Goal: Information Seeking & Learning: Learn about a topic

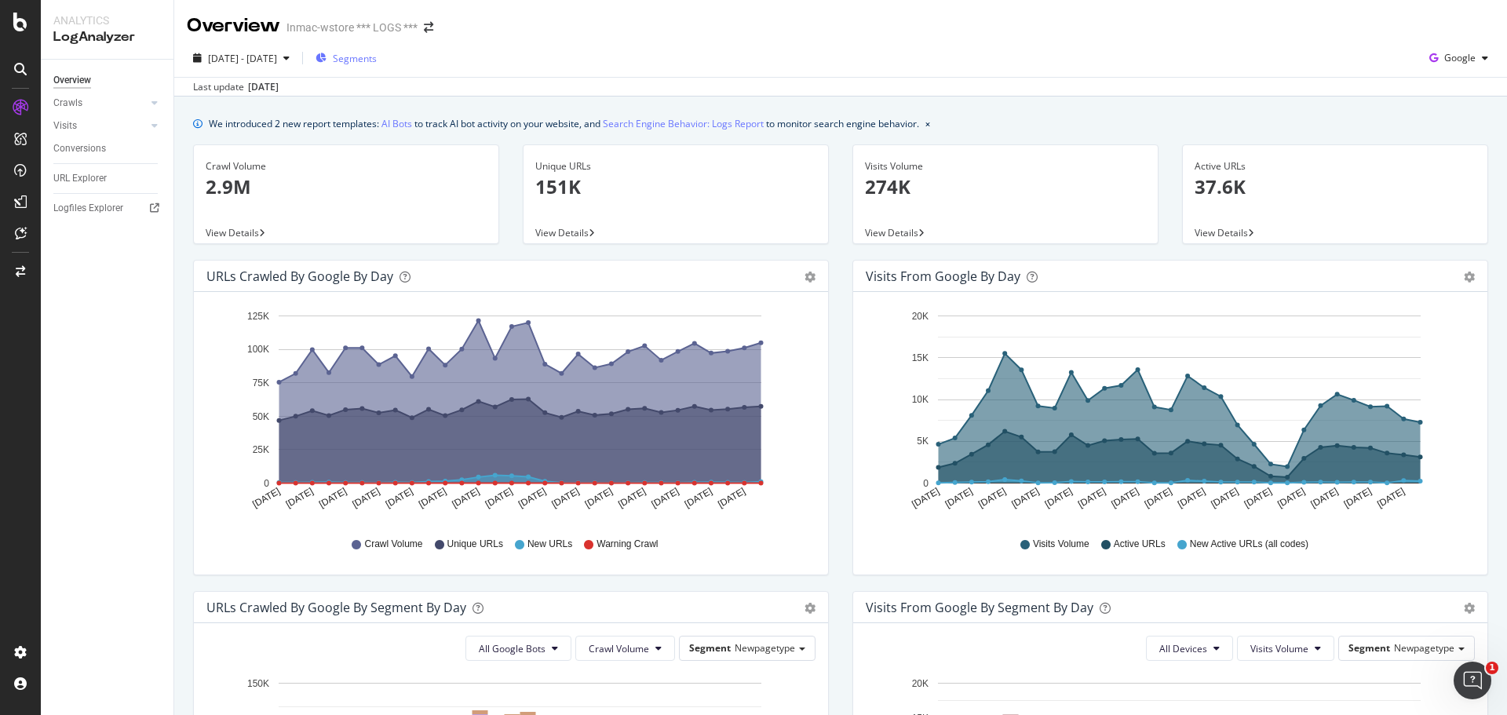
click at [377, 56] on span "Segments" at bounding box center [355, 58] width 44 height 13
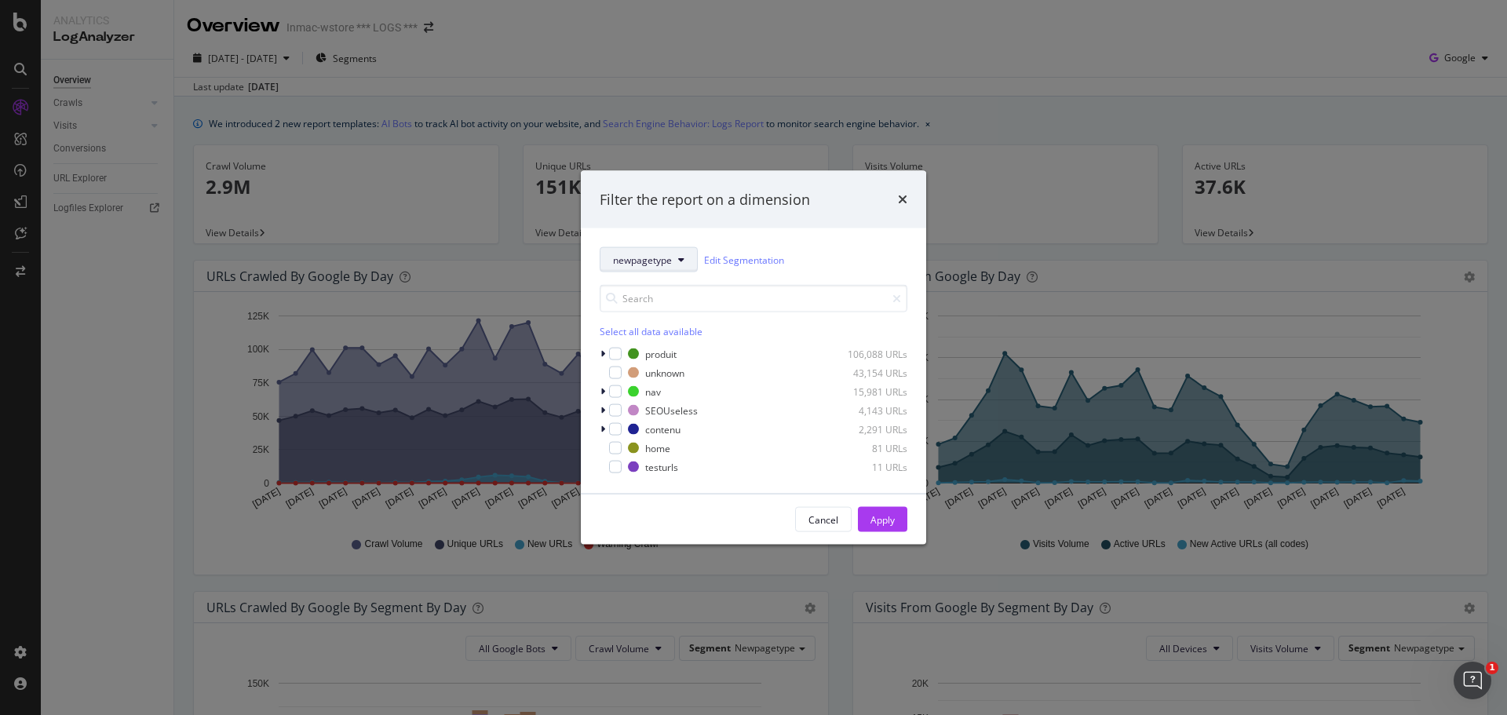
click at [674, 264] on button "newpagetype" at bounding box center [648, 259] width 98 height 25
click at [847, 257] on div "newpagetype Edit Segmentation" at bounding box center [753, 259] width 308 height 25
click at [617, 392] on div "modal" at bounding box center [615, 391] width 13 height 13
click at [617, 397] on div "modal" at bounding box center [615, 391] width 13 height 13
click at [616, 428] on div "modal" at bounding box center [615, 429] width 13 height 13
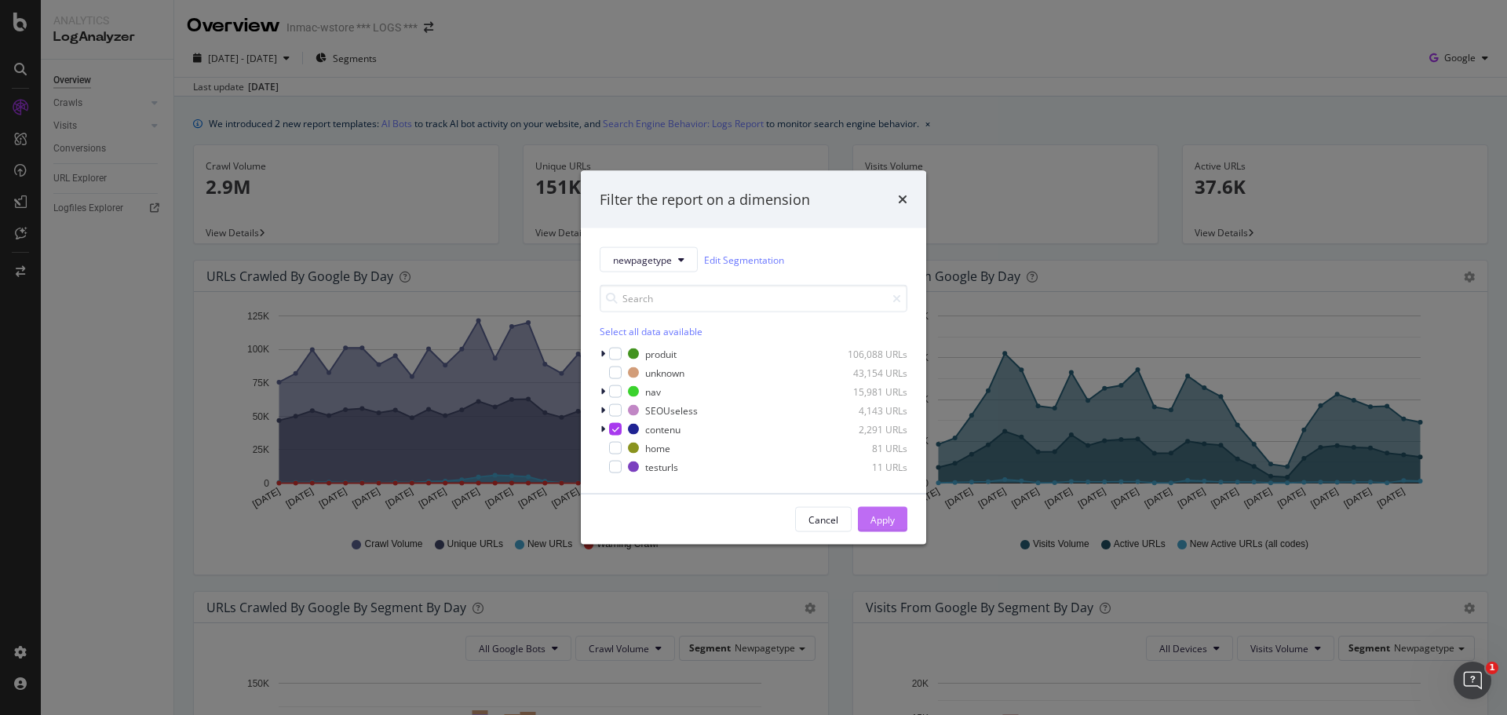
click at [892, 526] on div "Apply" at bounding box center [882, 518] width 24 height 13
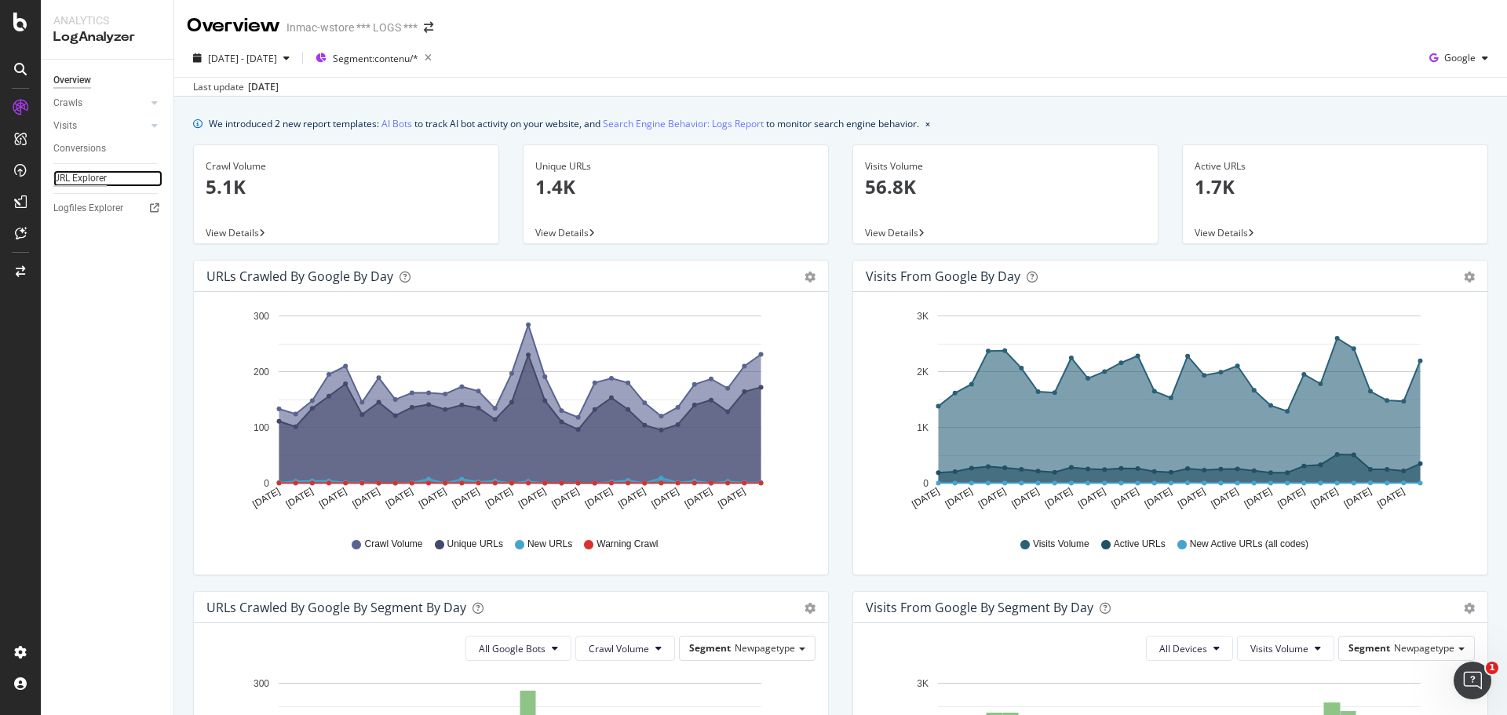
click at [86, 184] on div "URL Explorer" at bounding box center [79, 178] width 53 height 16
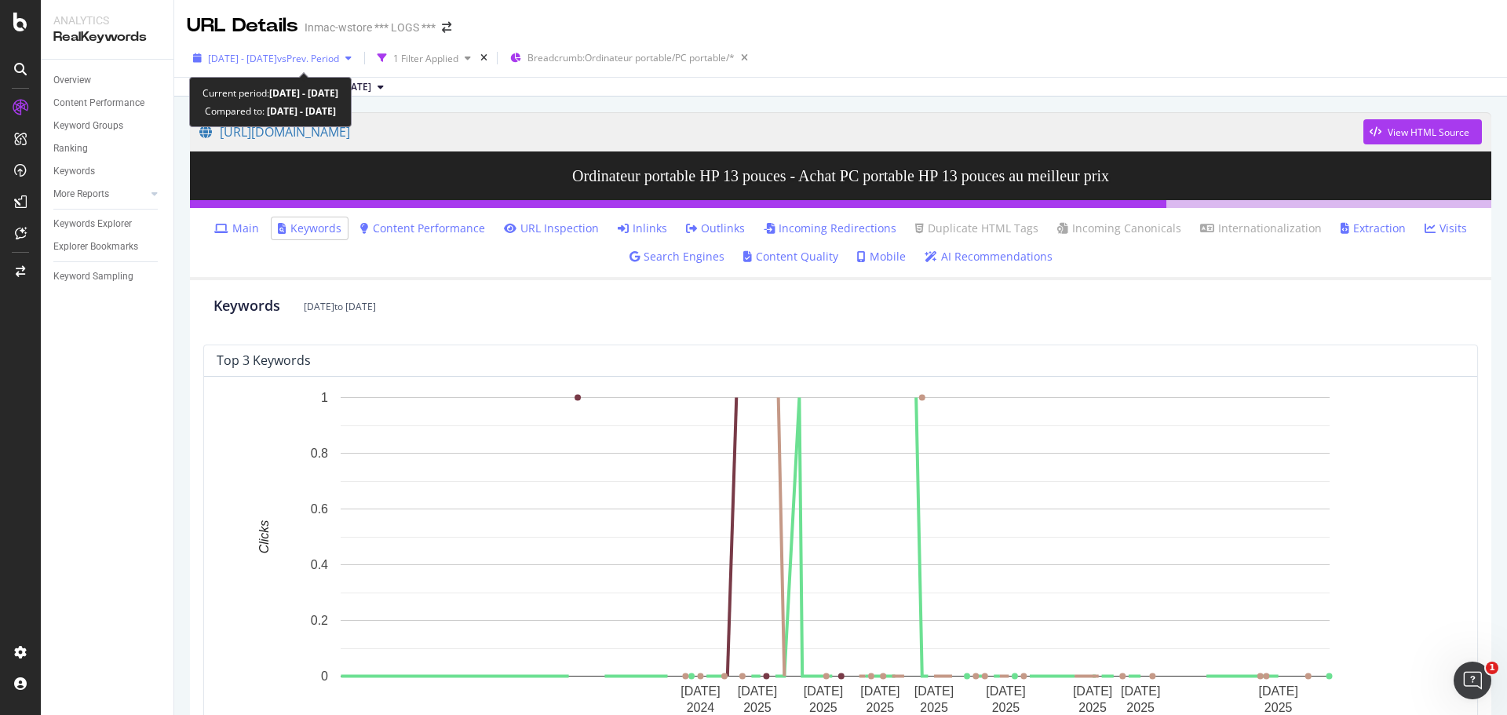
click at [358, 60] on div "button" at bounding box center [348, 57] width 19 height 9
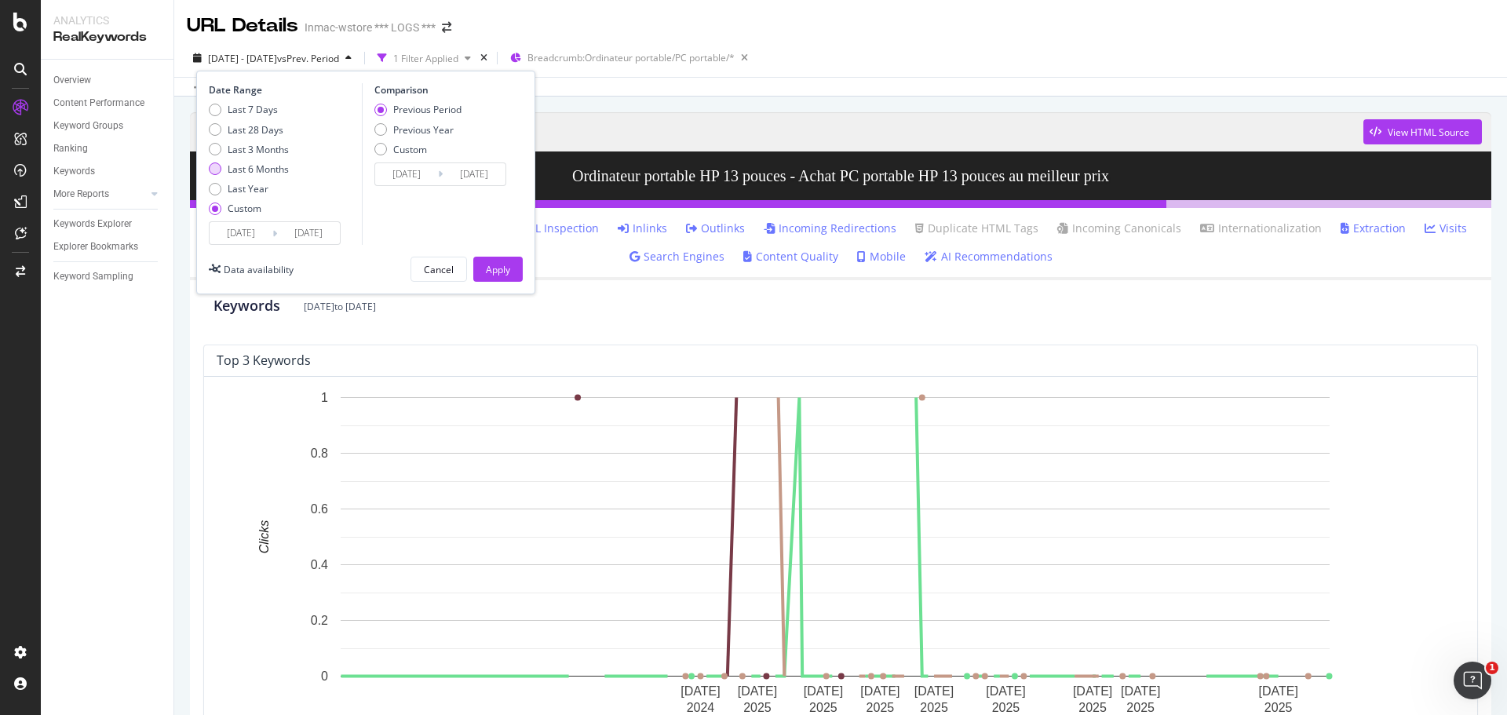
drag, startPoint x: 263, startPoint y: 149, endPoint x: 258, endPoint y: 171, distance: 22.5
click at [258, 171] on div "Last 7 Days Last 28 Days Last 3 Months Last 6 Months Last Year Custom" at bounding box center [249, 162] width 80 height 118
click at [258, 171] on div "Last 6 Months" at bounding box center [258, 168] width 61 height 13
type input "[DATE]"
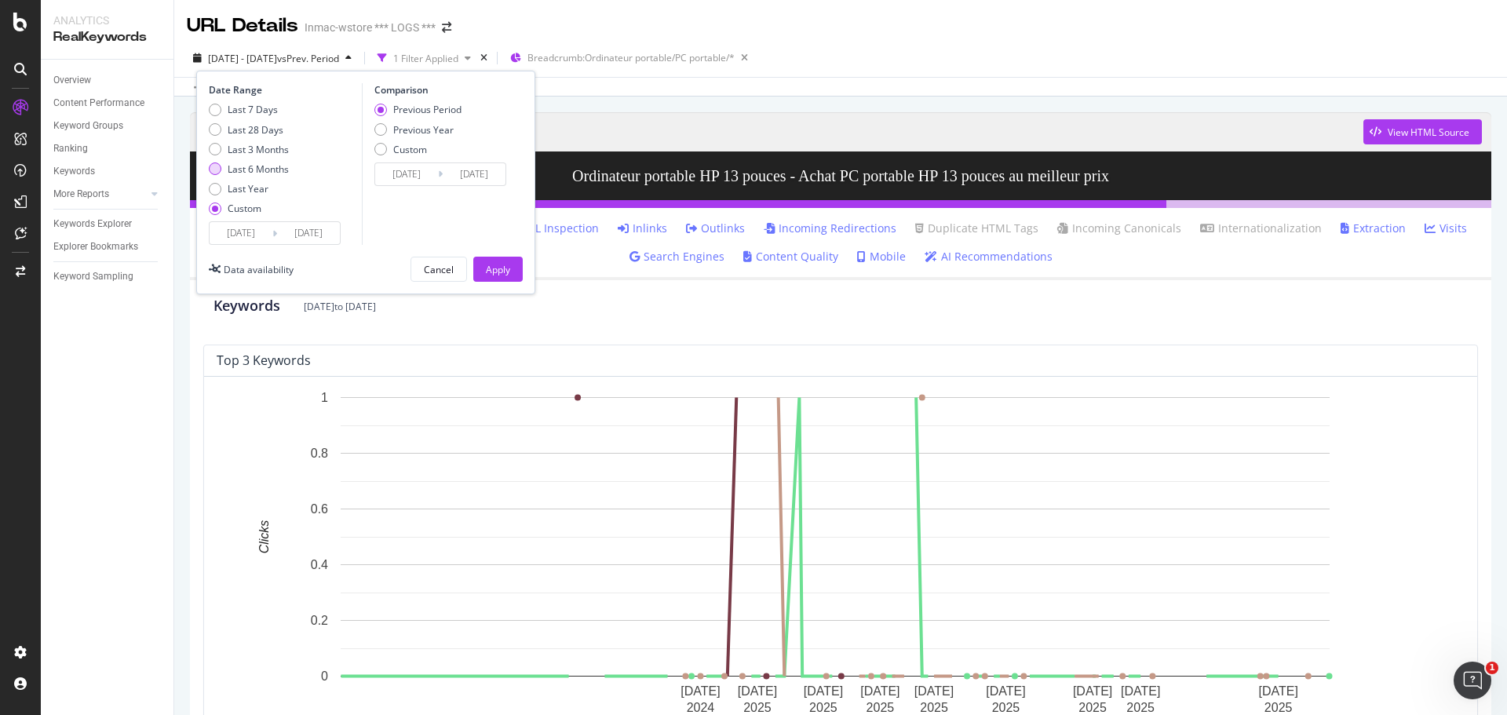
type input "[DATE]"
click at [497, 267] on div "Apply" at bounding box center [498, 269] width 24 height 13
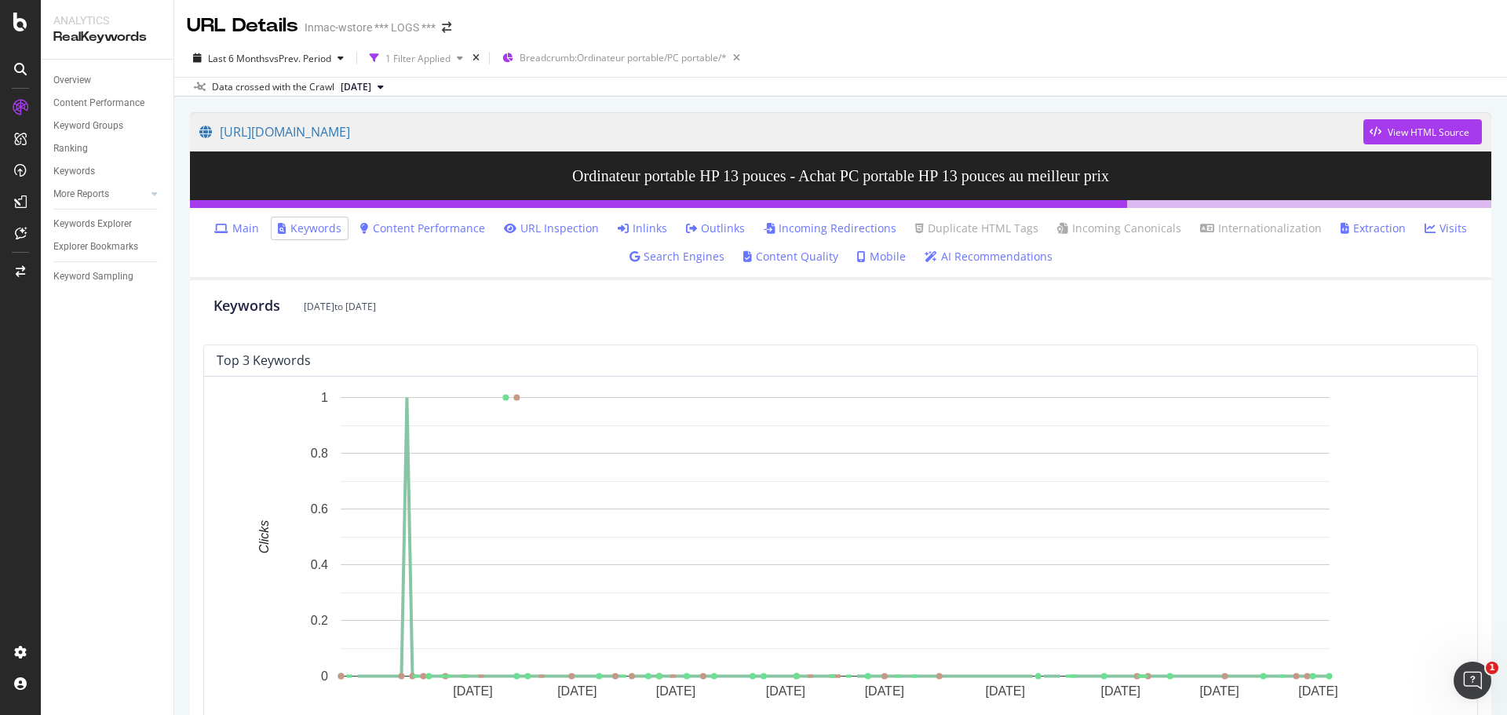
click at [459, 229] on link "Content Performance" at bounding box center [422, 228] width 125 height 16
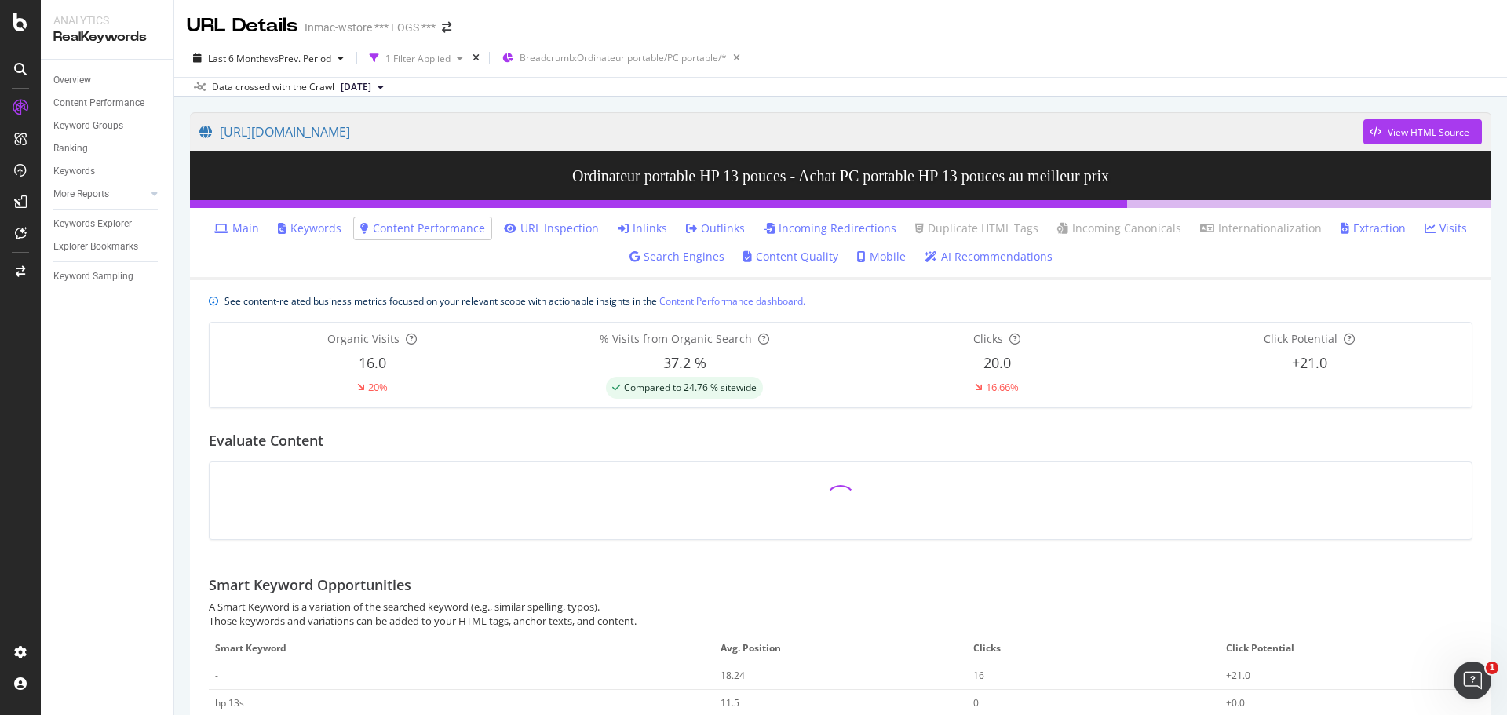
click at [314, 228] on link "Keywords" at bounding box center [310, 228] width 64 height 16
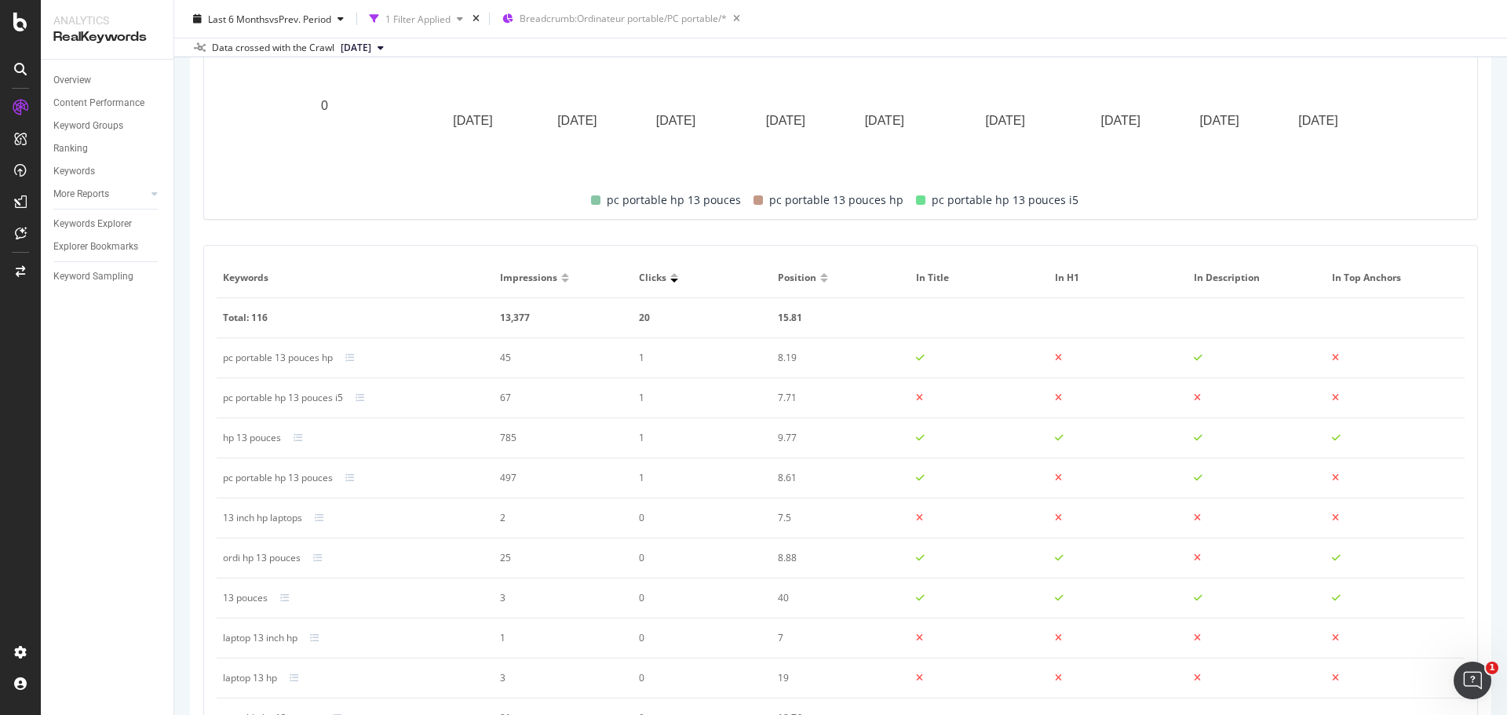
scroll to position [628, 0]
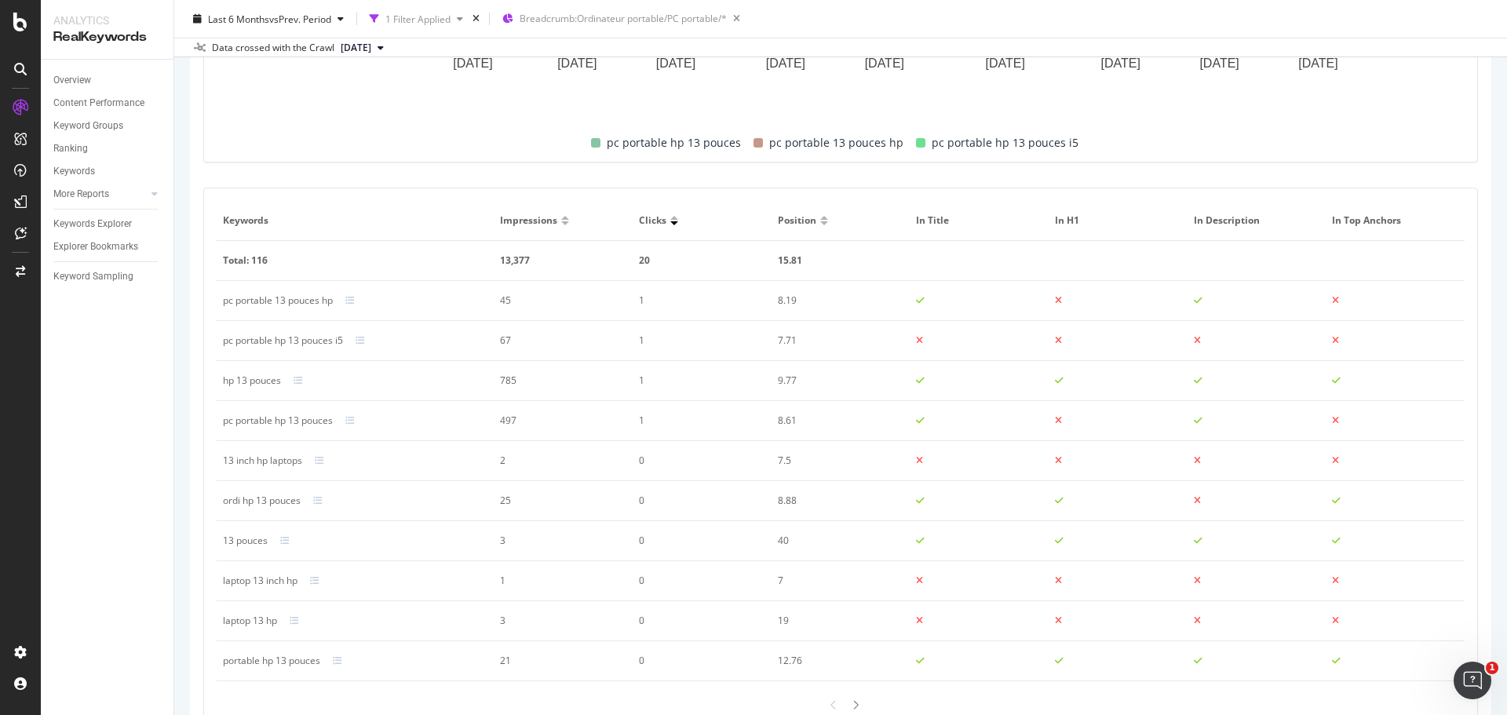
click at [562, 224] on div at bounding box center [565, 223] width 8 height 4
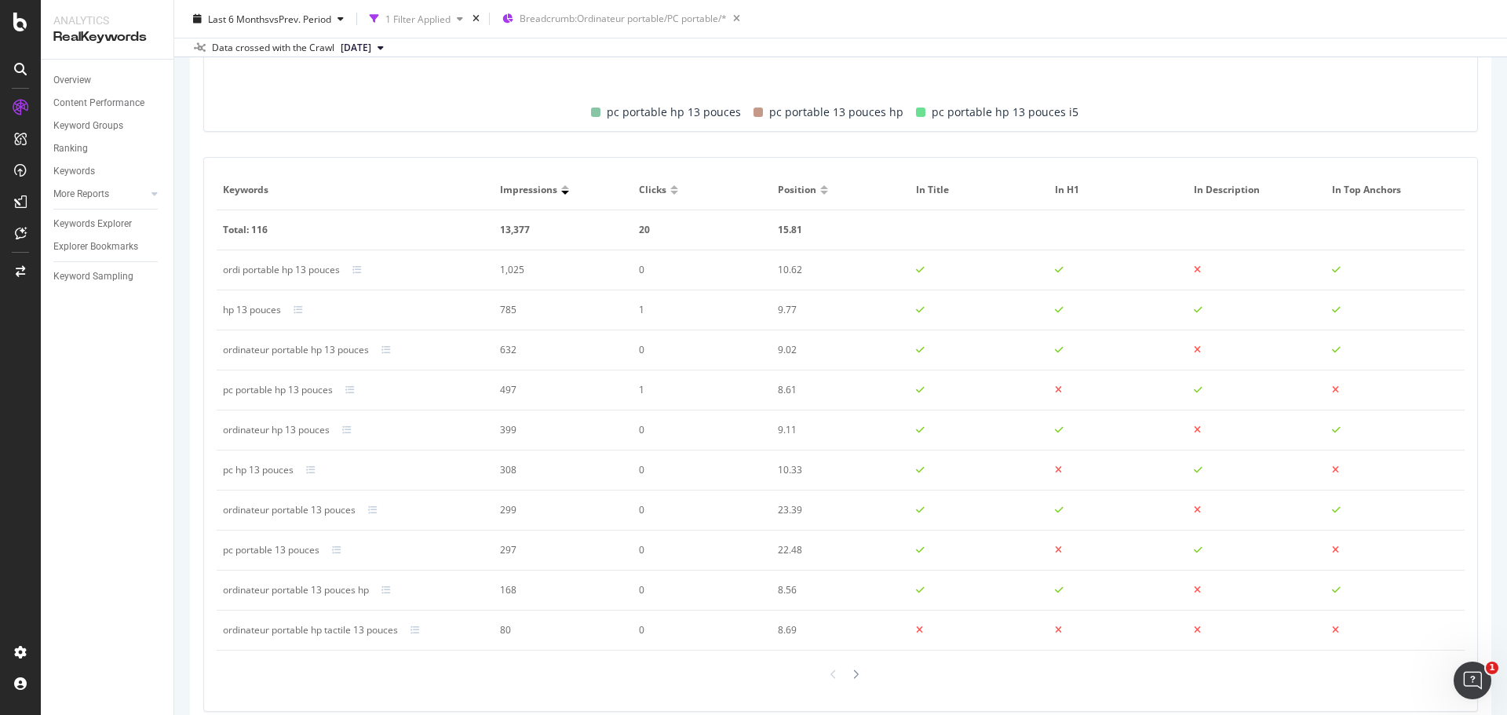
scroll to position [683, 0]
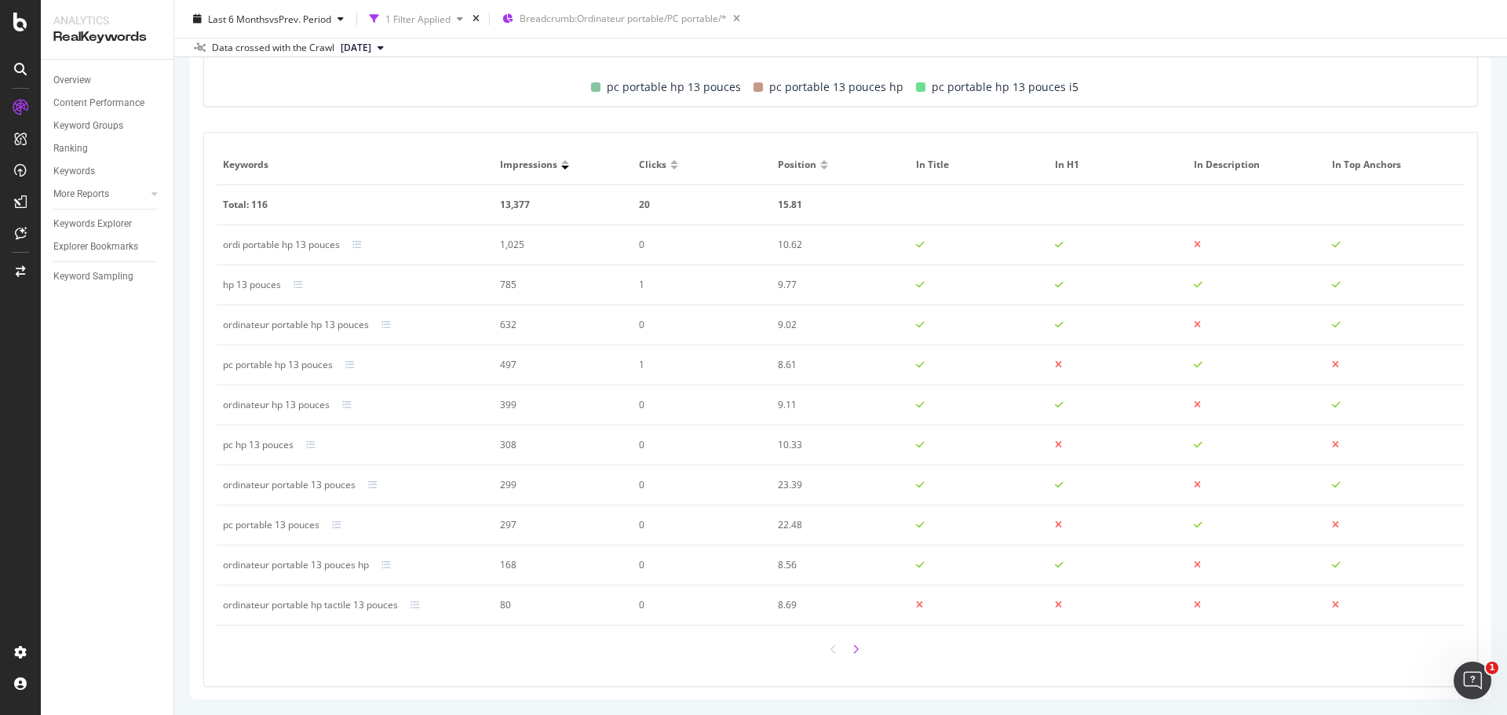
click at [849, 655] on div at bounding box center [855, 649] width 14 height 23
